Goal: Navigation & Orientation: Find specific page/section

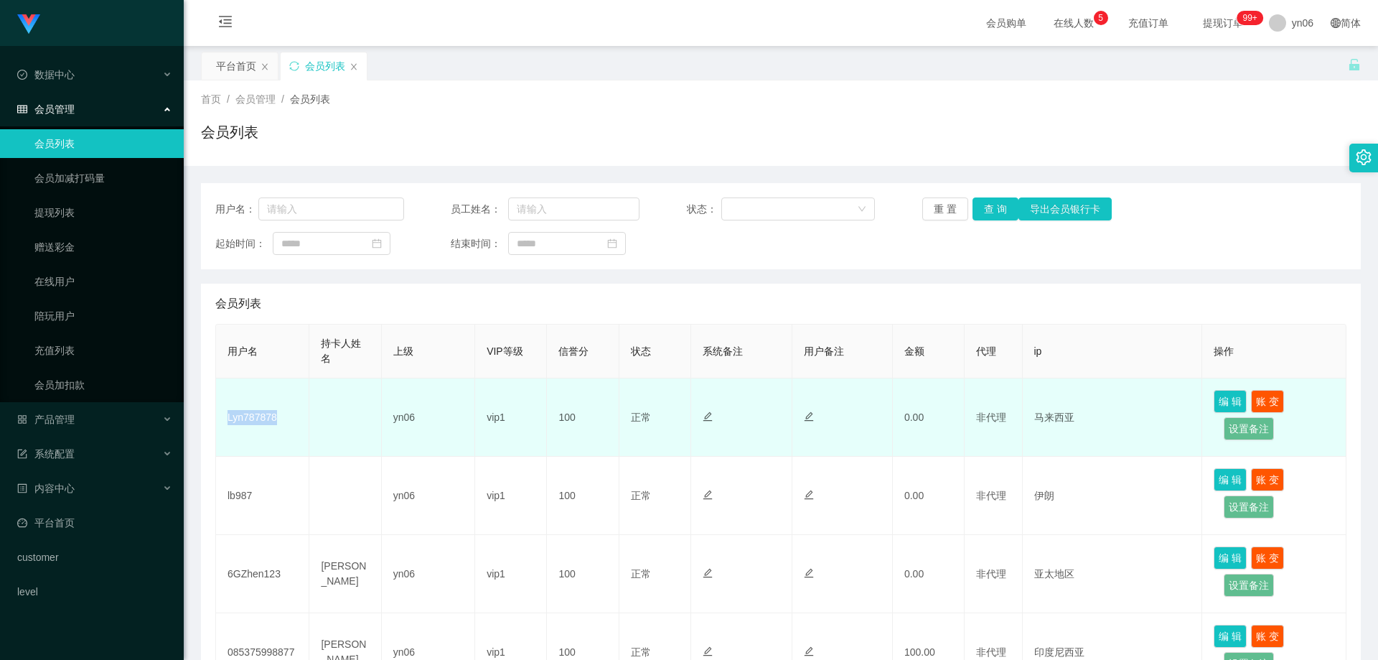
drag, startPoint x: 0, startPoint y: 0, endPoint x: 294, endPoint y: 443, distance: 531.8
click at [225, 424] on td "Lyn787878" at bounding box center [262, 417] width 93 height 78
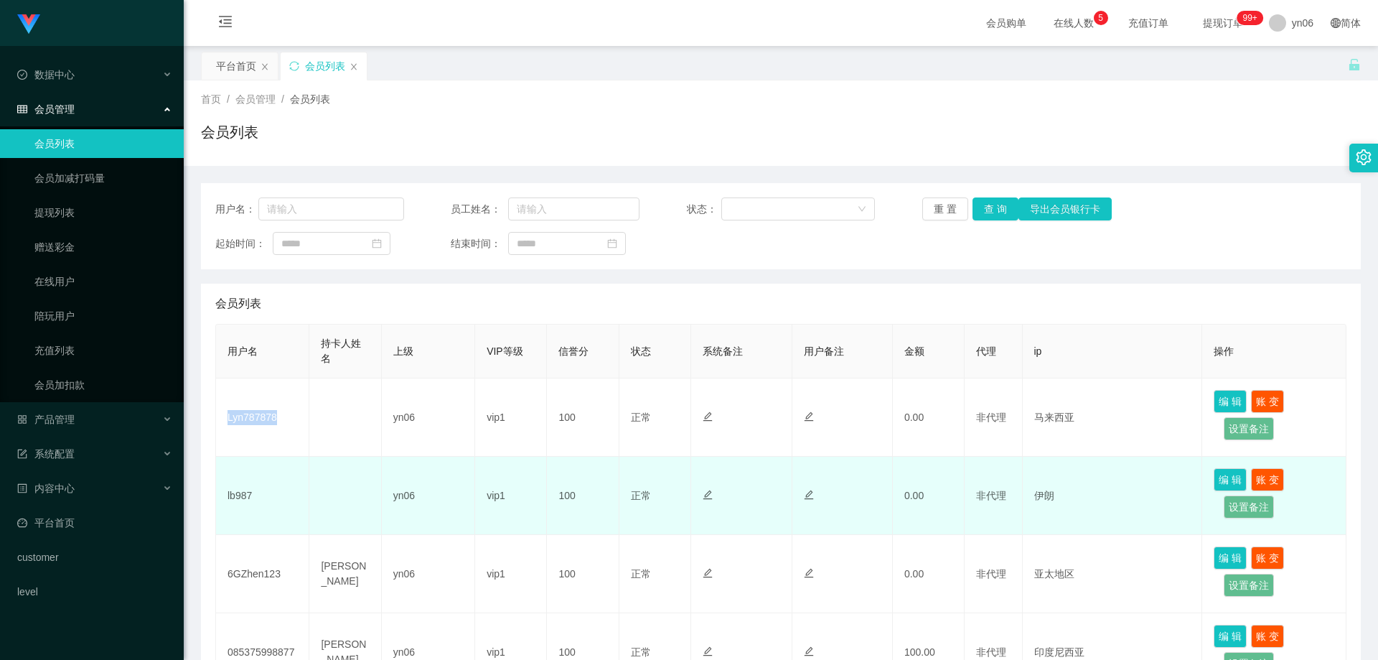
copy td "Lyn787878"
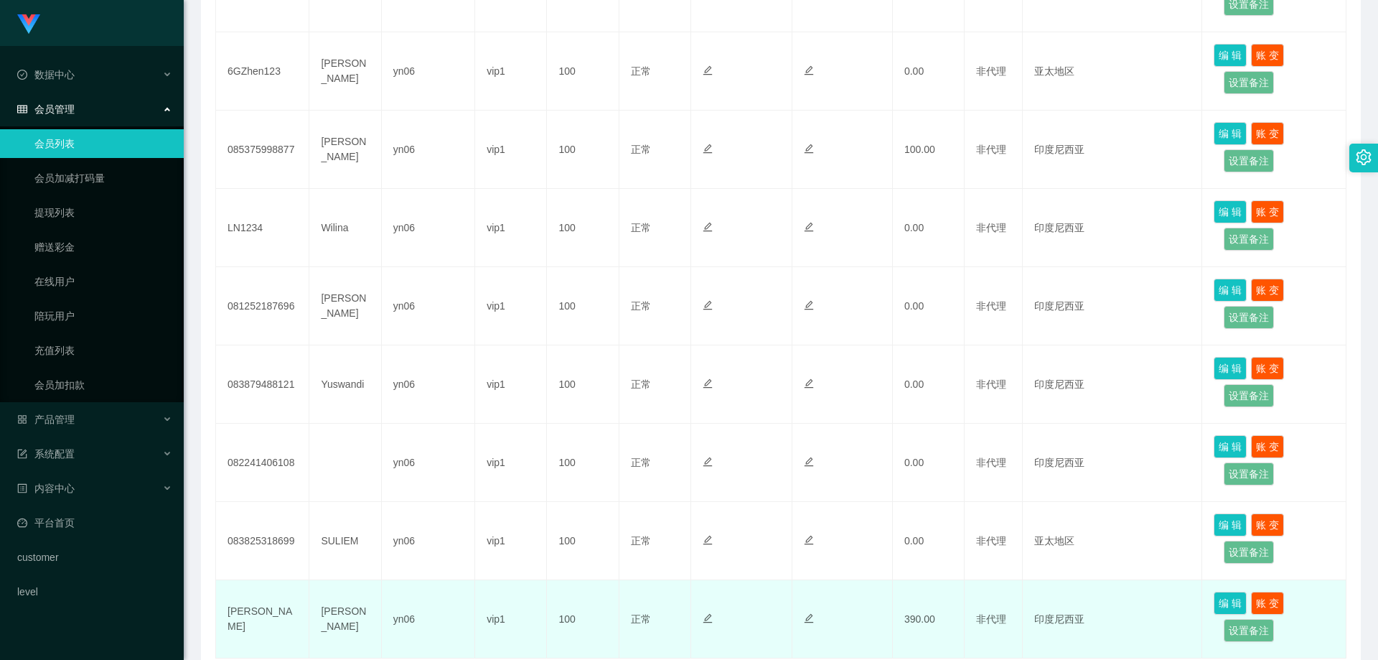
scroll to position [614, 0]
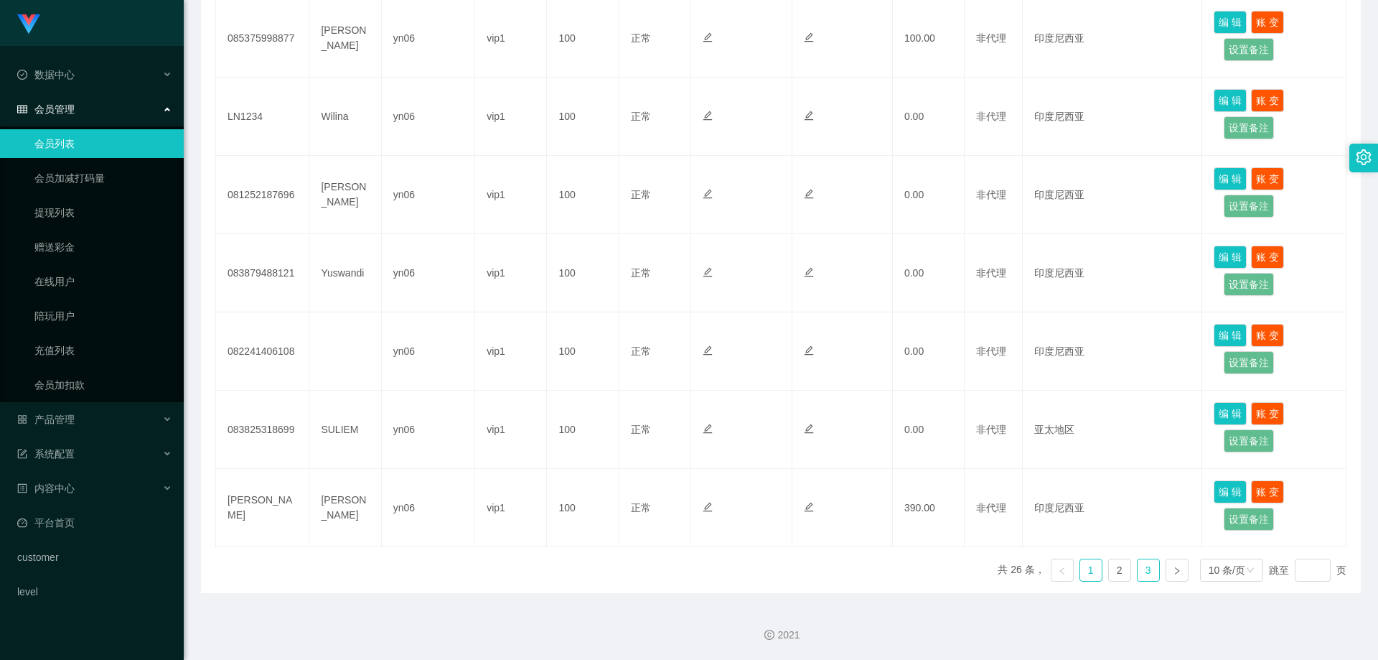
click at [1141, 567] on link "3" at bounding box center [1149, 570] width 22 height 22
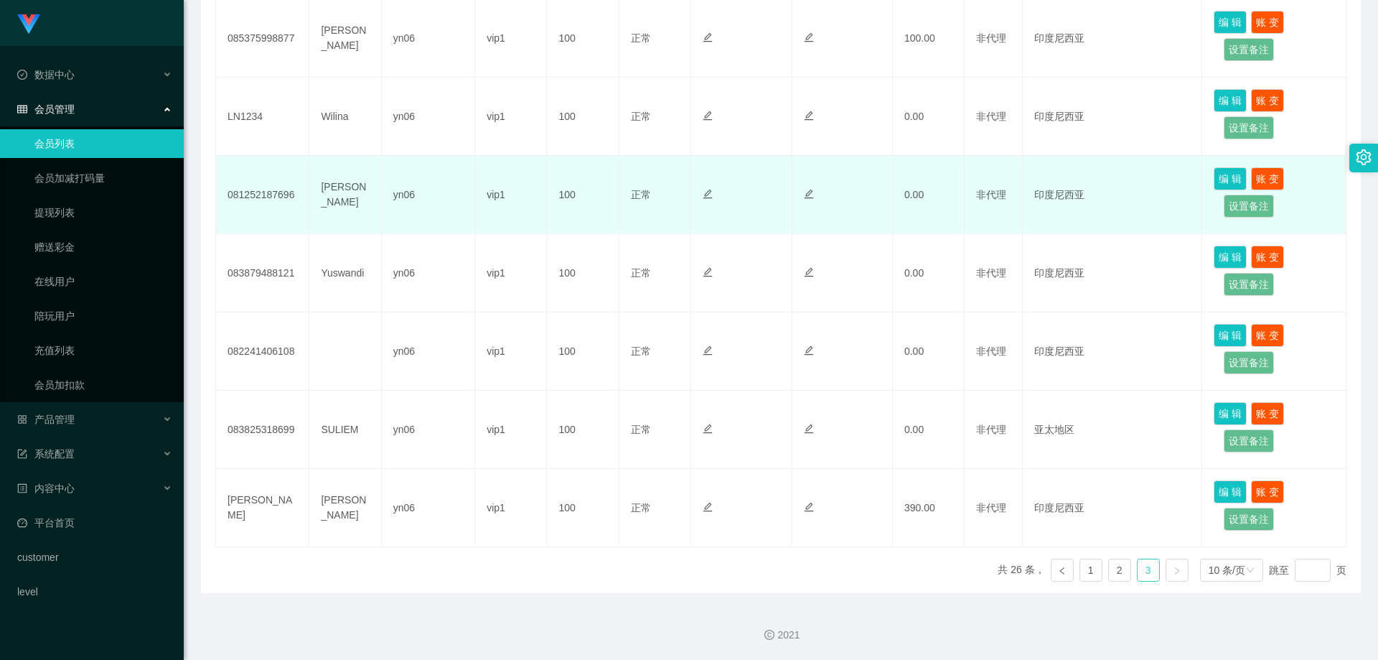
scroll to position [307, 0]
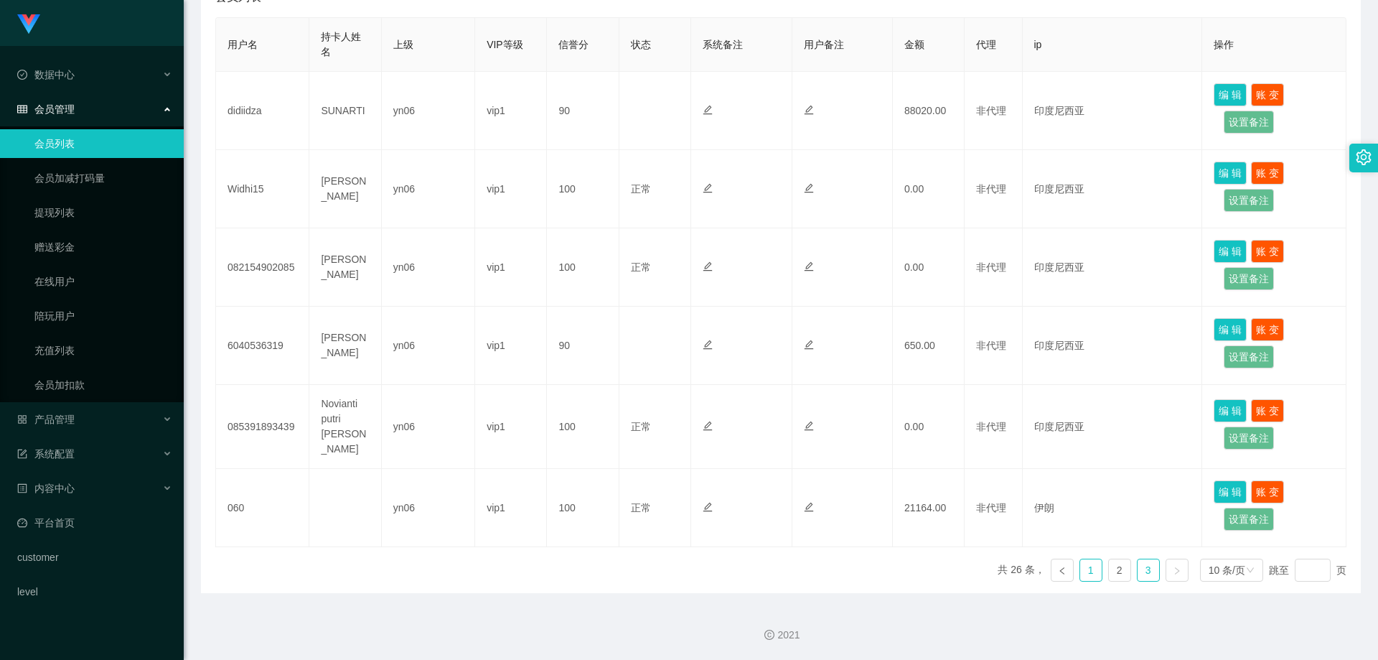
click at [1084, 571] on link "1" at bounding box center [1091, 570] width 22 height 22
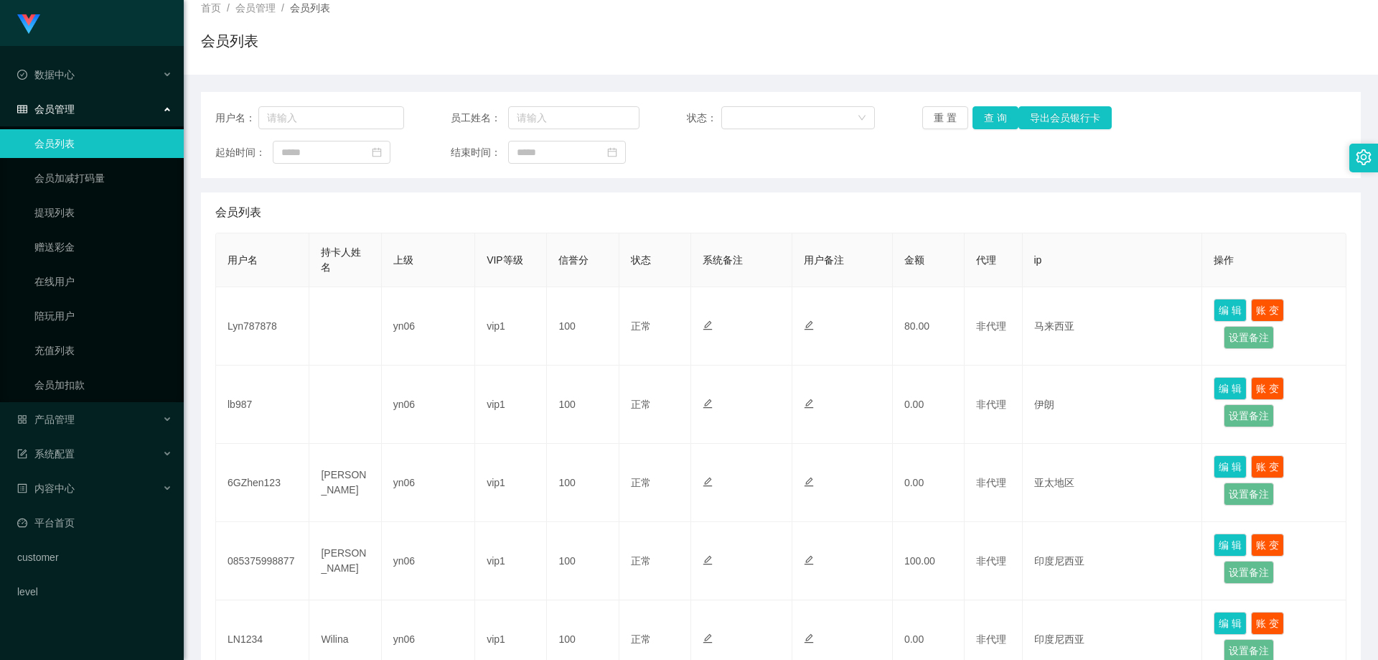
scroll to position [0, 0]
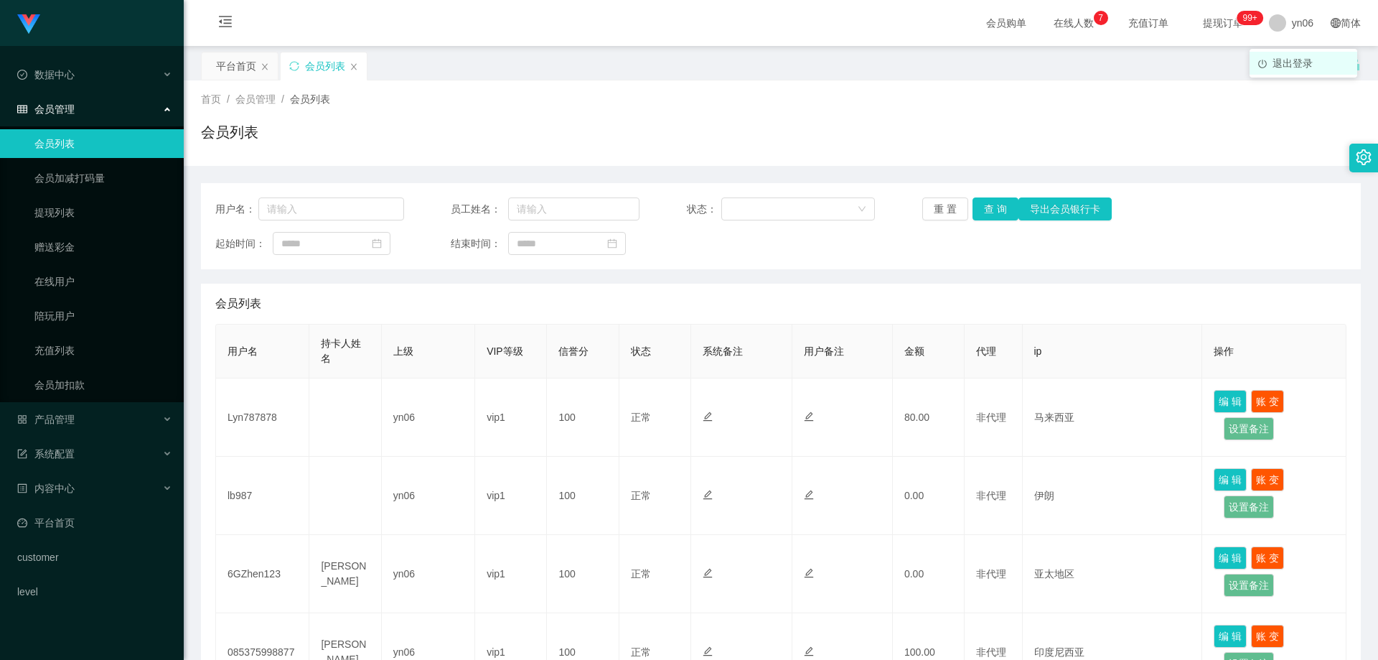
click at [1279, 59] on span "退出登录" at bounding box center [1293, 62] width 40 height 11
